Goal: Transaction & Acquisition: Purchase product/service

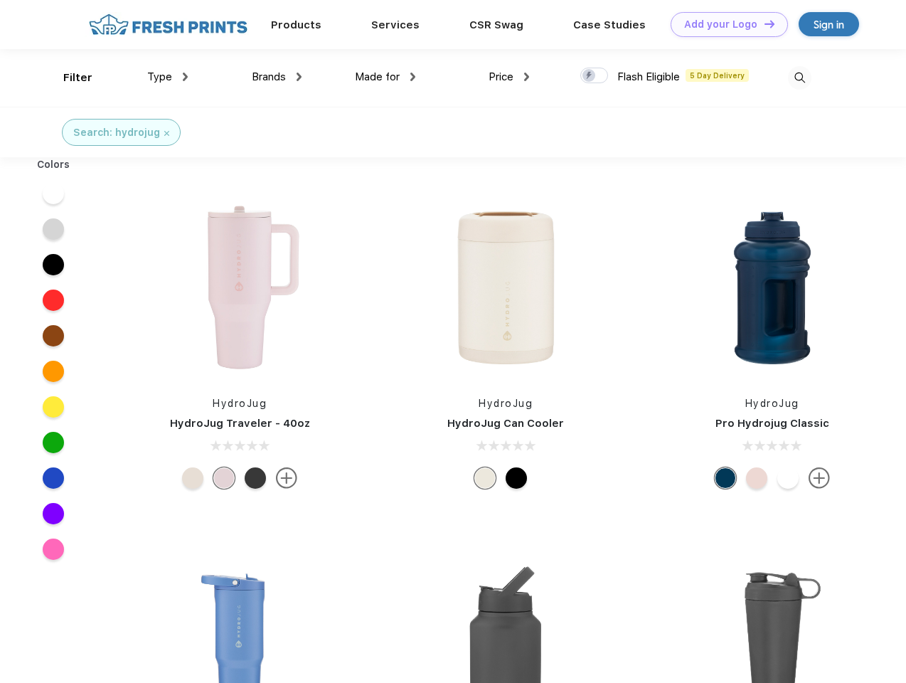
scroll to position [1, 0]
click at [724, 24] on link "Add your Logo Design Tool" at bounding box center [728, 24] width 117 height 25
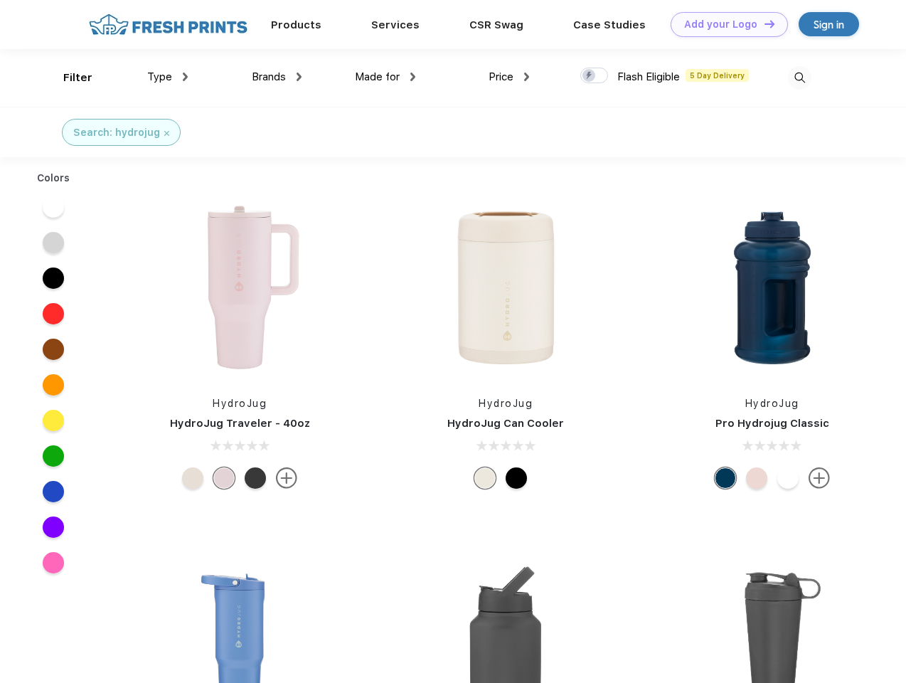
click at [0, 0] on div "Design Tool" at bounding box center [0, 0] width 0 height 0
click at [763, 23] on link "Add your Logo Design Tool" at bounding box center [728, 24] width 117 height 25
click at [68, 77] on div "Filter" at bounding box center [77, 78] width 29 height 16
click at [168, 77] on span "Type" at bounding box center [159, 76] width 25 height 13
click at [277, 77] on span "Brands" at bounding box center [269, 76] width 34 height 13
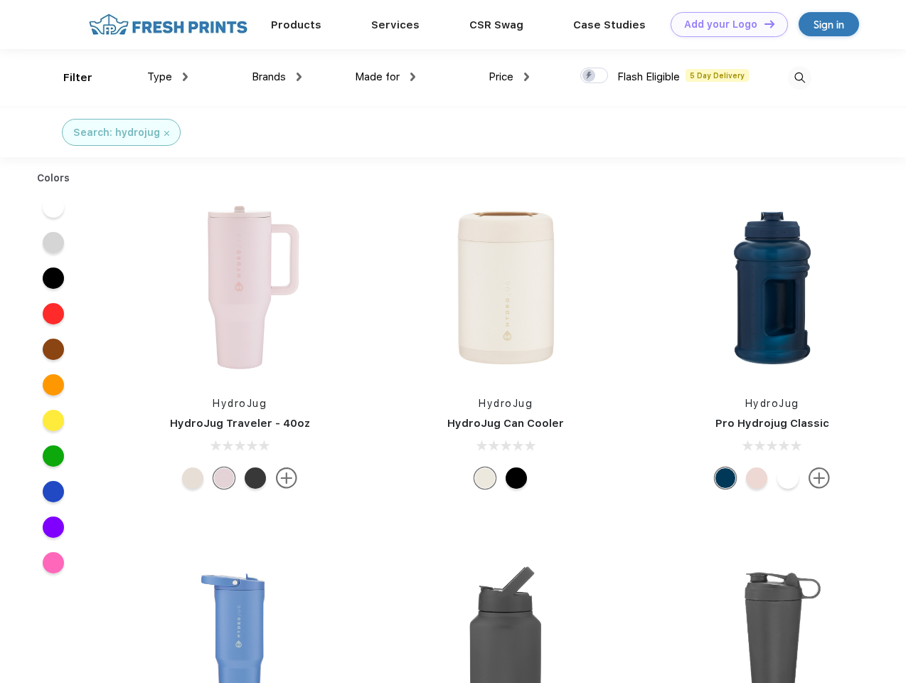
click at [385, 77] on span "Made for" at bounding box center [377, 76] width 45 height 13
click at [509, 77] on span "Price" at bounding box center [500, 76] width 25 height 13
click at [594, 76] on div at bounding box center [594, 76] width 28 height 16
click at [589, 76] on input "checkbox" at bounding box center [584, 71] width 9 height 9
click at [799, 77] on img at bounding box center [799, 77] width 23 height 23
